Goal: Task Accomplishment & Management: Complete application form

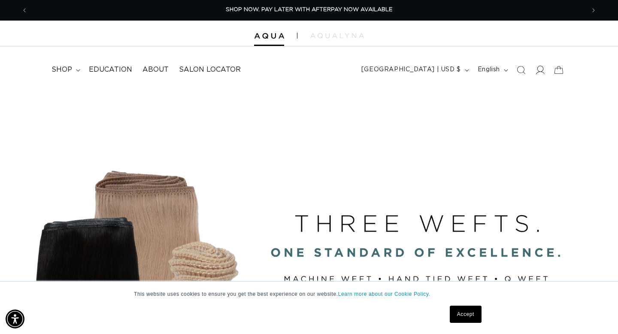
click at [541, 72] on icon at bounding box center [540, 70] width 9 height 9
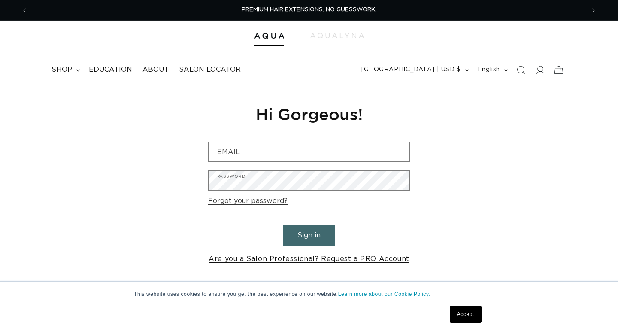
click at [334, 262] on link "Are you a Salon Professional? Request a PRO Account" at bounding box center [309, 259] width 201 height 12
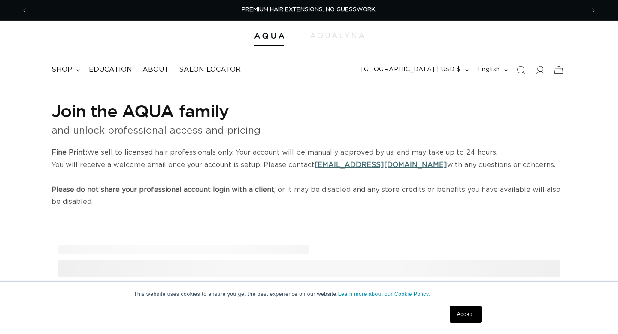
select select "US"
select select "[GEOGRAPHIC_DATA]"
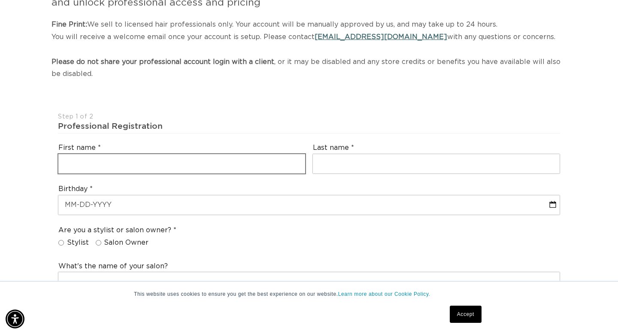
scroll to position [0, 1114]
click at [212, 156] on input "text" at bounding box center [181, 163] width 247 height 19
type input "Karson"
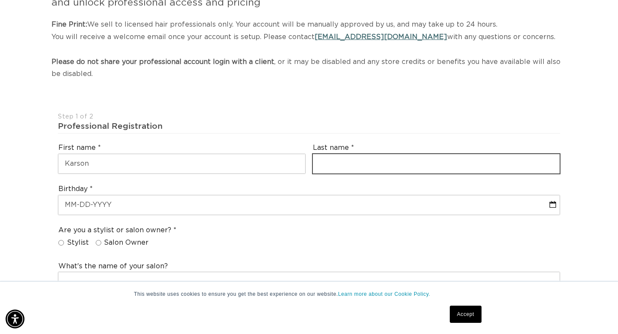
type input "Shanklin"
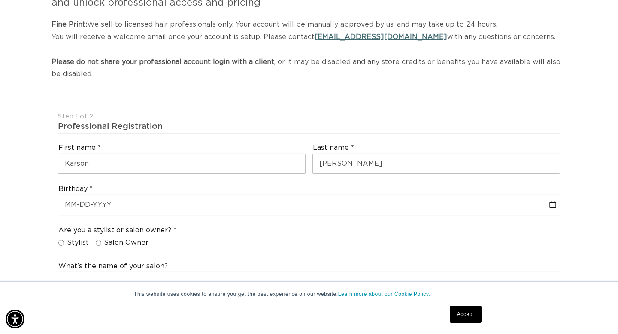
type input "shanklinkarson@gmail.com"
select select "California"
type input "94559"
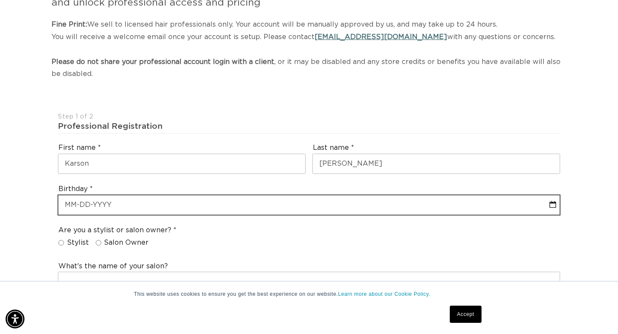
click at [158, 204] on input "text" at bounding box center [308, 204] width 501 height 19
select select "8"
select select "2025"
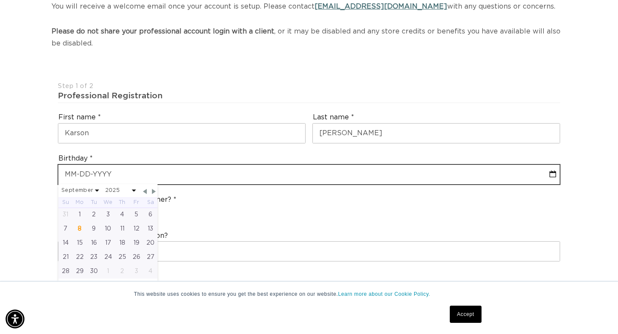
scroll to position [161, 0]
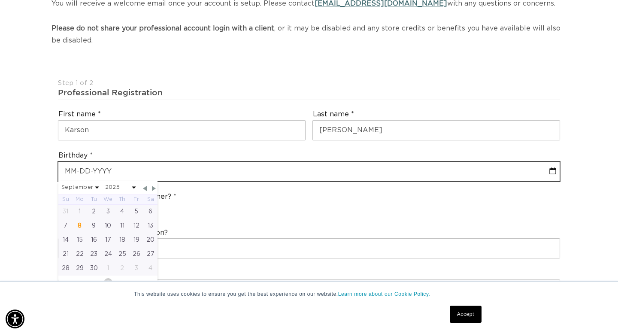
type input "0"
select select "8"
select select "2025"
type input "09-29"
select select "8"
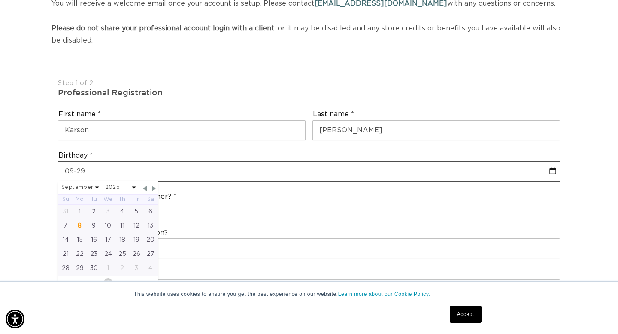
select select "2025"
select select "8"
select select "2025"
type input "09-29-19"
select select "8"
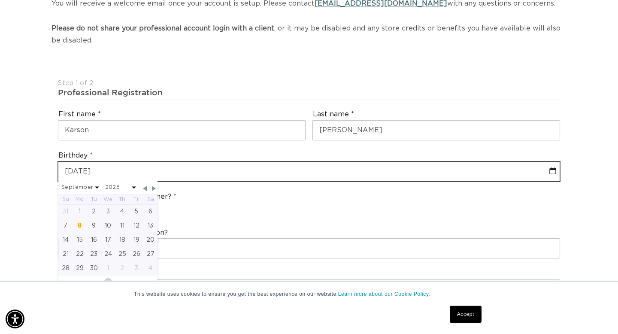
select select "2025"
type input "09-29-199"
select select "8"
select select "2025"
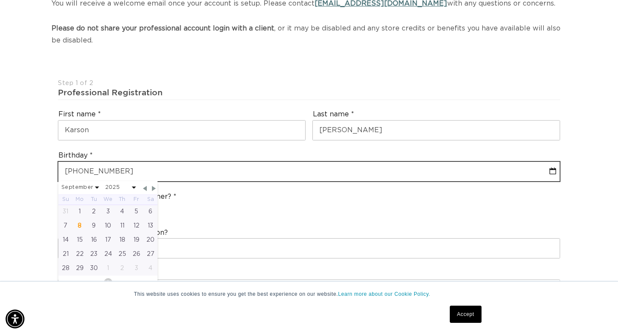
type input "09-29-1997"
select select "8"
select select "1997"
type input "09-29-1997"
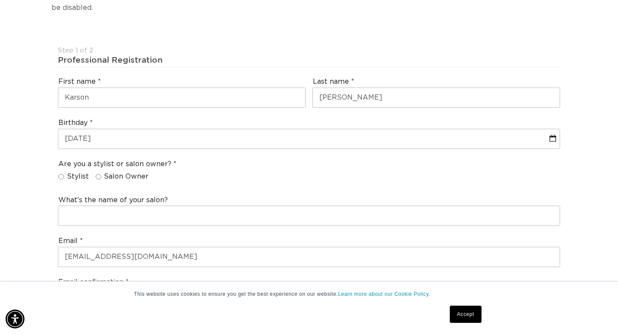
scroll to position [0, 1114]
click at [67, 178] on span "Stylist" at bounding box center [78, 176] width 22 height 9
click at [64, 178] on input "Stylist" at bounding box center [61, 177] width 6 height 6
radio input "true"
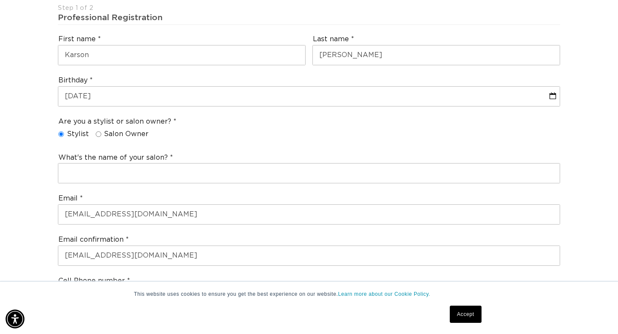
scroll to position [249, 0]
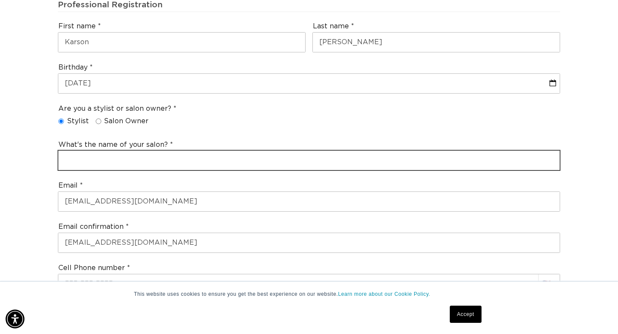
click at [86, 167] on input "text" at bounding box center [308, 160] width 501 height 19
type input "N"
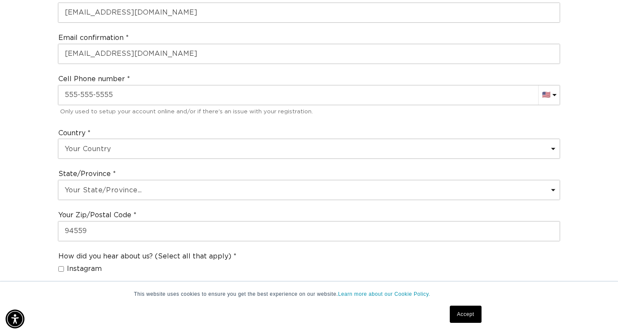
scroll to position [421, 0]
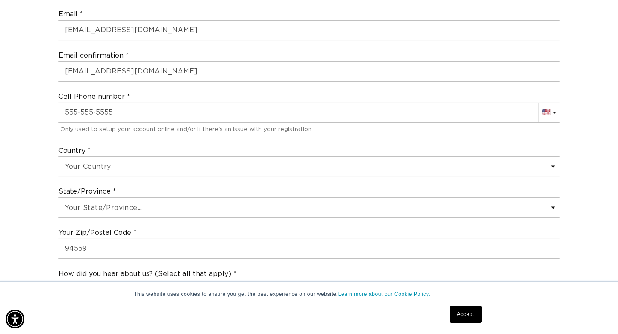
type input "Napa Cosmetology Collective"
click at [88, 122] on div "Only used to setup your account online and/or if there's an issue with your reg…" at bounding box center [308, 128] width 501 height 13
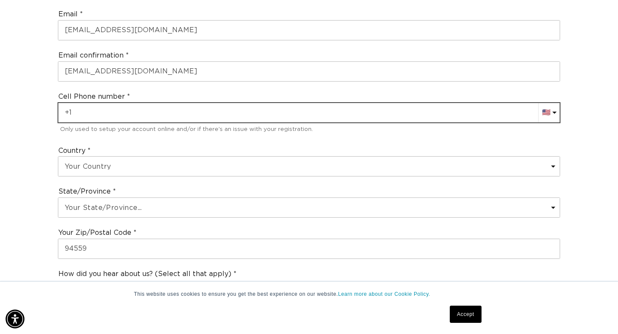
click at [90, 118] on input "+1" at bounding box center [308, 112] width 501 height 19
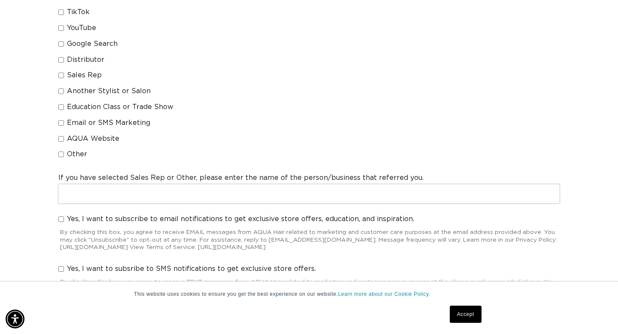
scroll to position [731, 0]
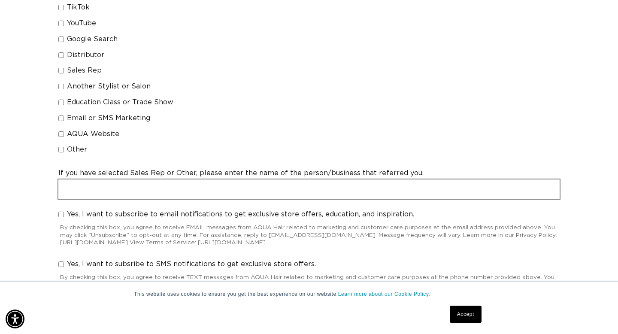
type input "+1 916 812 4039"
click at [174, 189] on input "text" at bounding box center [308, 188] width 501 height 19
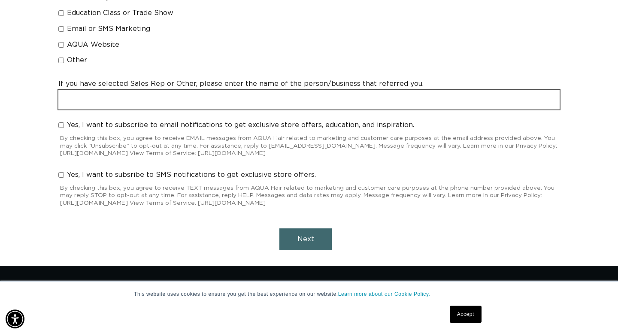
scroll to position [0, 0]
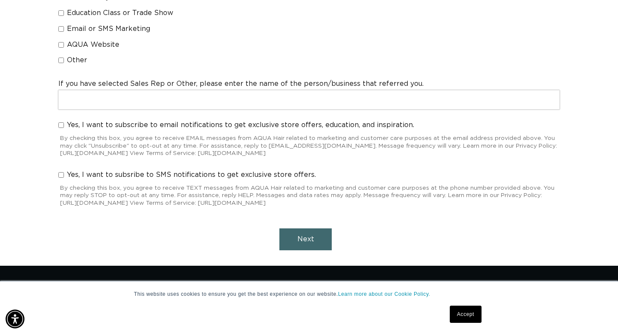
click at [65, 177] on label "Yes, I want to subsribe to SMS notifications to get exclusive store offers." at bounding box center [187, 174] width 258 height 9
click at [64, 177] on input "Yes, I want to subsribe to SMS notifications to get exclusive store offers." at bounding box center [61, 175] width 6 height 6
checkbox input "true"
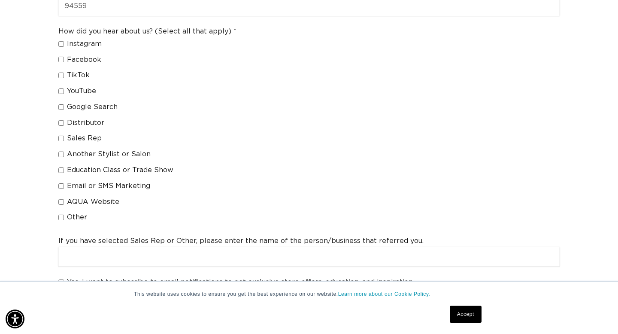
click at [64, 41] on label "Instagram" at bounding box center [143, 43] width 171 height 9
click at [64, 41] on input "Instagram" at bounding box center [61, 44] width 6 height 6
checkbox input "true"
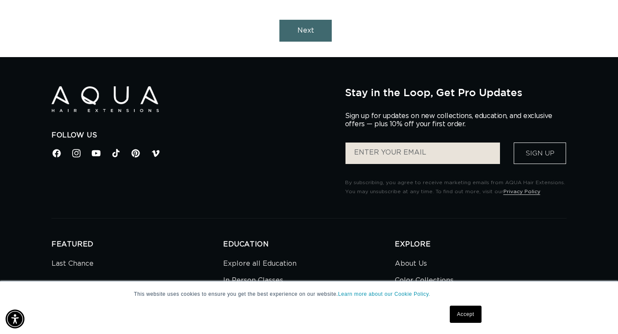
scroll to position [0, 557]
click at [323, 30] on button "Next" at bounding box center [305, 31] width 52 height 22
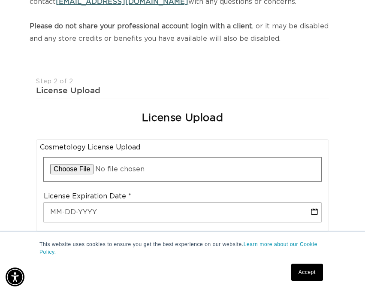
scroll to position [0, 0]
click at [83, 170] on input "file" at bounding box center [183, 169] width 278 height 23
type input "C:\fakepath\0.jpg"
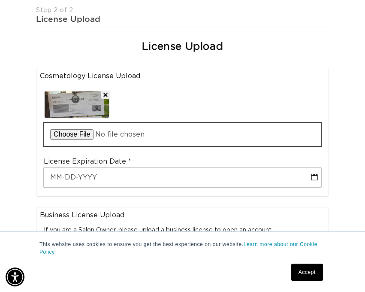
scroll to position [239, 0]
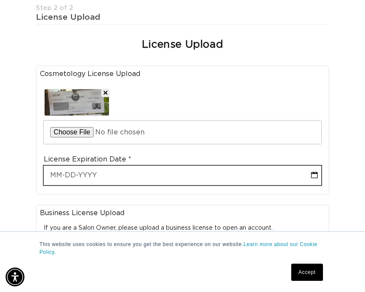
click at [109, 173] on input "text" at bounding box center [183, 175] width 278 height 19
select select "8"
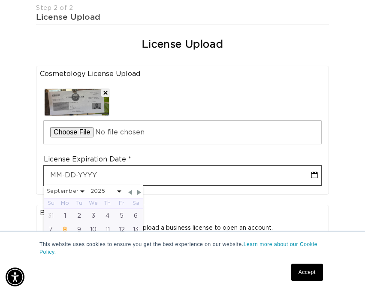
scroll to position [0, 0]
type input "10"
select select "8"
type input "10-3"
select select "8"
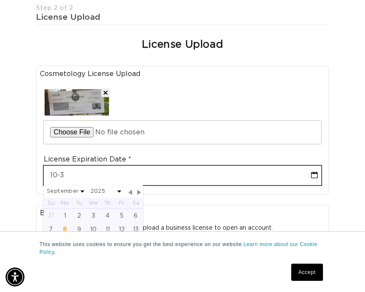
type input "10-31"
select select "8"
type input "10-31-2"
select select "8"
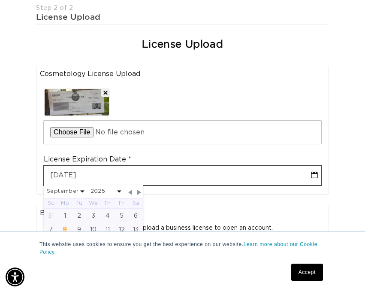
scroll to position [0, 640]
type input "10-31-200"
select select "8"
type input "10-31-20"
select select "8"
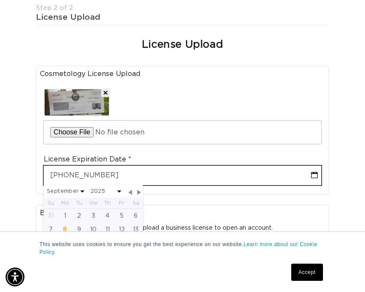
type input "10-31-2026"
select select "9"
select select "2026"
type input "10-31-2026"
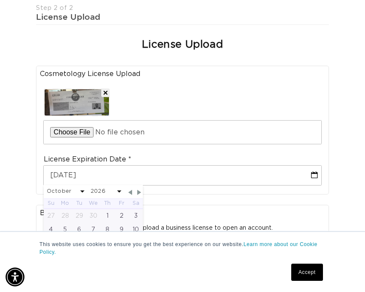
click at [300, 74] on legend "Cosmetology License Upload" at bounding box center [182, 74] width 285 height 9
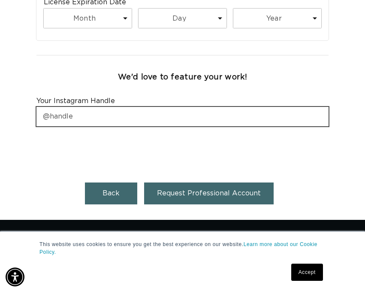
click at [246, 125] on input "text" at bounding box center [182, 116] width 292 height 19
type input "karsonshanklin"
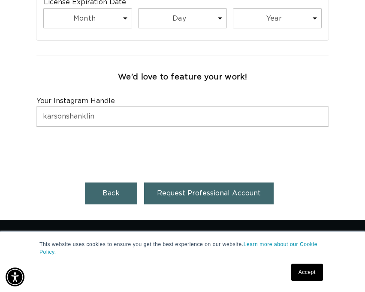
click at [212, 197] on button "Request Professional Account" at bounding box center [209, 193] width 130 height 22
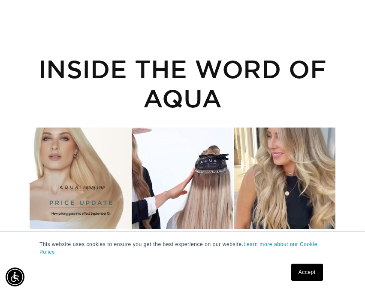
scroll to position [212, 0]
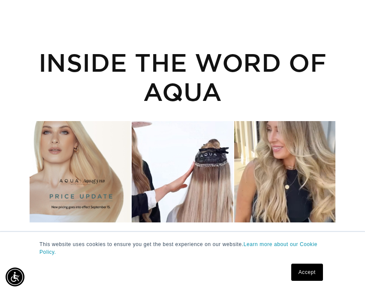
click at [308, 267] on link "Accept" at bounding box center [307, 272] width 32 height 17
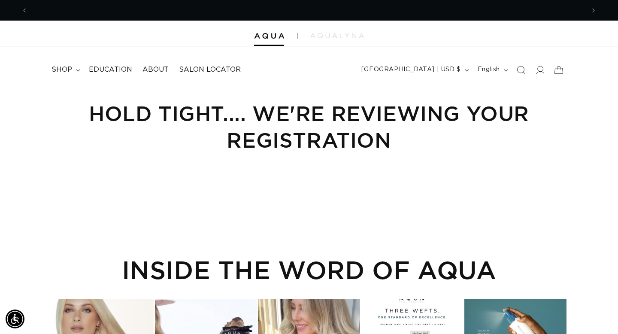
scroll to position [0, 1114]
